Goal: Transaction & Acquisition: Register for event/course

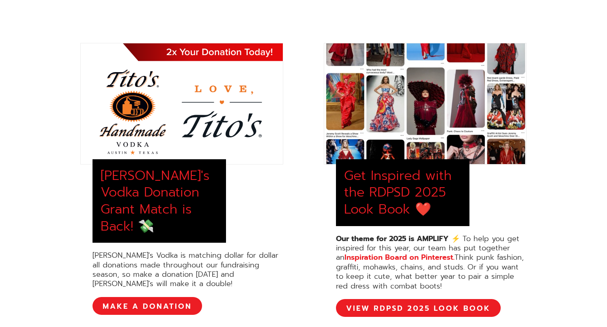
scroll to position [363, 0]
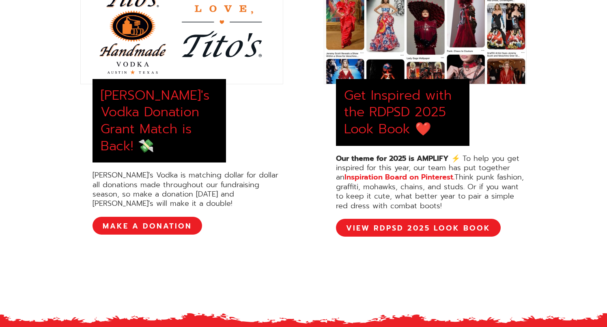
click at [563, 84] on div "[PERSON_NAME]'s Vodka Donation Grant Match is Back! 💸 [PERSON_NAME]'s Vodka is …" at bounding box center [303, 100] width 527 height 275
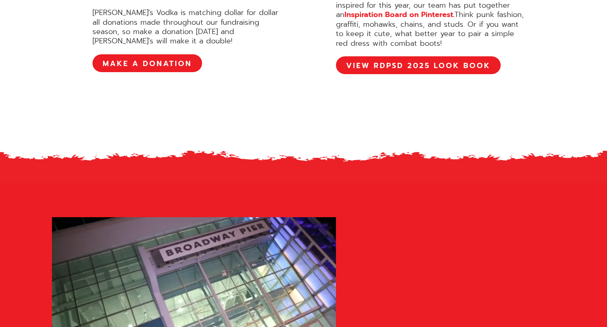
scroll to position [0, 0]
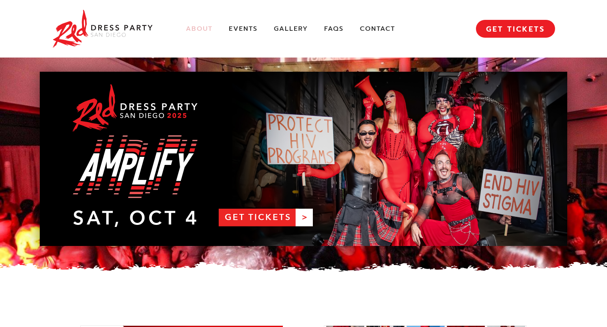
click at [200, 27] on link "About" at bounding box center [199, 29] width 27 height 9
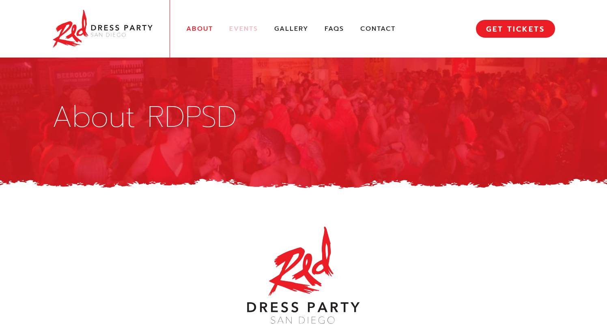
click at [241, 25] on link "Events" at bounding box center [243, 29] width 29 height 9
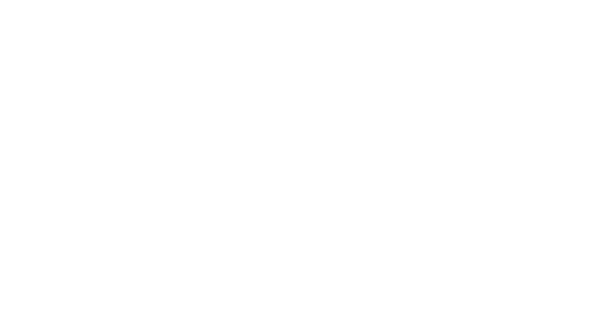
scroll to position [1112, 0]
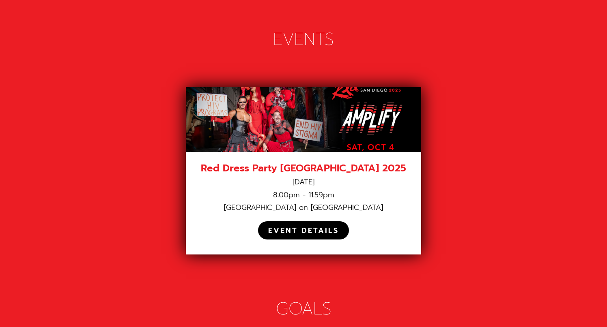
click at [292, 226] on div "EVENT DETAILS" at bounding box center [303, 230] width 71 height 9
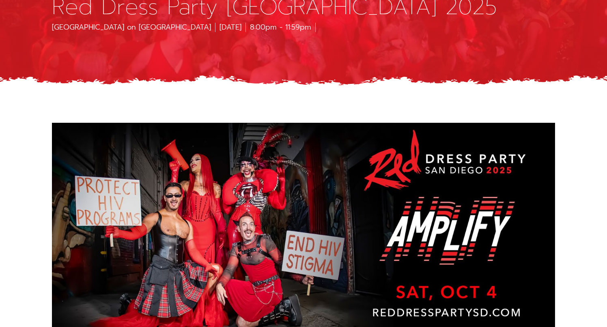
scroll to position [98, 0]
